Goal: Check status: Check status

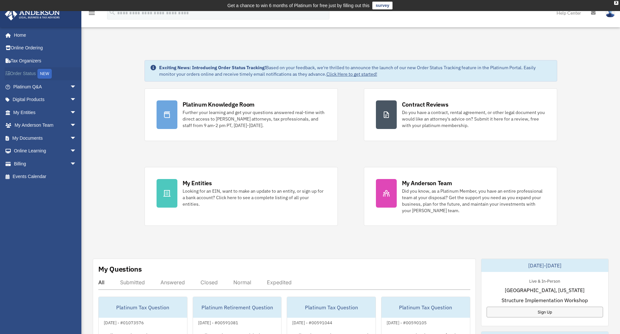
click at [20, 72] on link "Order Status NEW" at bounding box center [46, 73] width 82 height 13
click at [22, 34] on link "Home" at bounding box center [46, 35] width 82 height 13
click at [31, 47] on link "Online Ordering" at bounding box center [46, 48] width 82 height 13
click at [70, 84] on span "arrow_drop_down" at bounding box center [76, 86] width 13 height 13
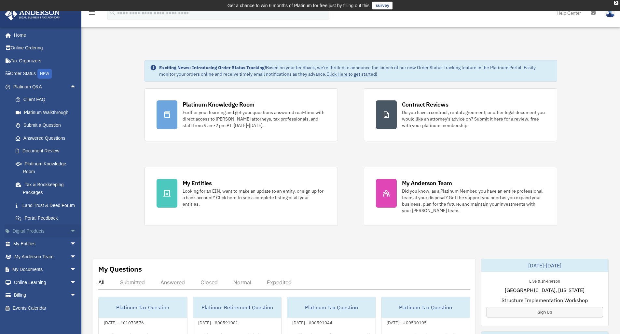
click at [70, 235] on span "arrow_drop_down" at bounding box center [76, 231] width 13 height 13
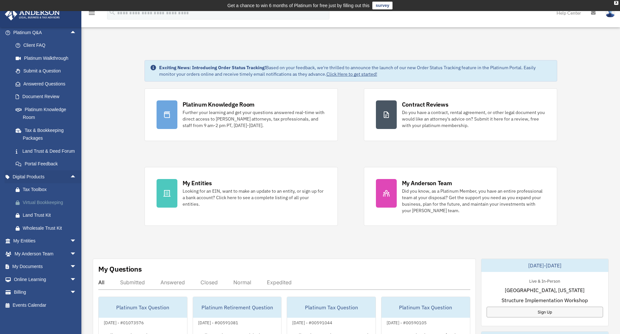
scroll to position [59, 0]
click at [70, 254] on span "arrow_drop_down" at bounding box center [76, 253] width 13 height 13
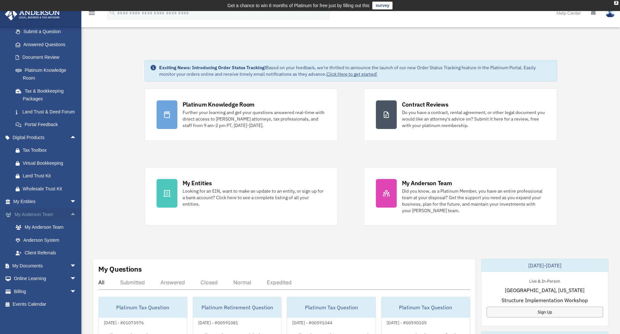
scroll to position [55, 0]
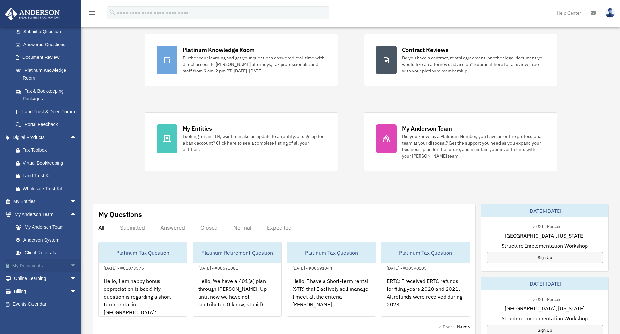
click at [70, 267] on span "arrow_drop_down" at bounding box center [76, 266] width 13 height 13
